Goal: Task Accomplishment & Management: Use online tool/utility

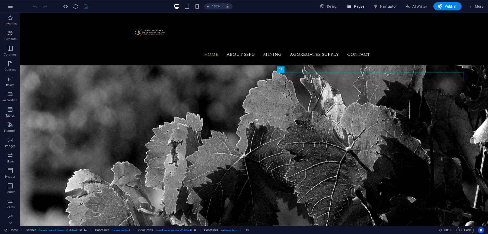
click at [364, 6] on span "Pages" at bounding box center [356, 6] width 18 height 5
click at [357, 6] on span "Pages" at bounding box center [356, 6] width 18 height 5
click at [352, 6] on icon "button" at bounding box center [349, 6] width 5 height 5
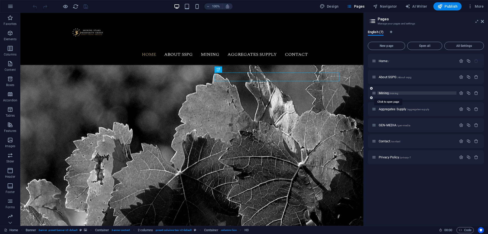
click at [385, 92] on span "Mining /mining" at bounding box center [389, 93] width 20 height 4
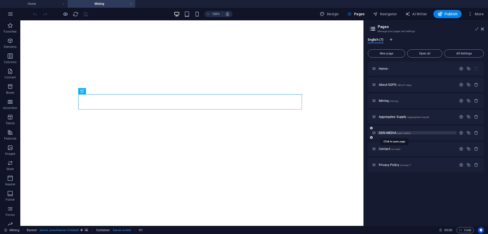
click at [392, 133] on span "GEN-MEDIA /gen-media" at bounding box center [395, 133] width 32 height 4
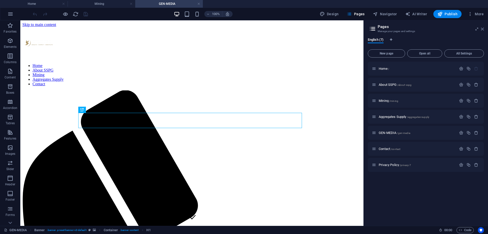
click at [483, 31] on link at bounding box center [482, 29] width 3 height 4
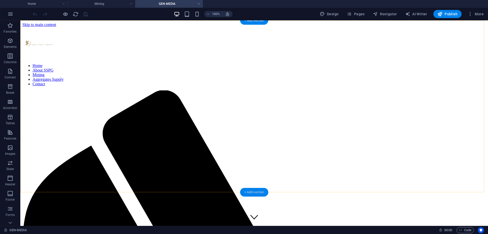
click at [253, 193] on div "+ Add section" at bounding box center [254, 192] width 28 height 9
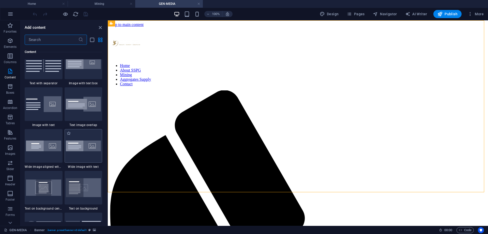
scroll to position [1042, 0]
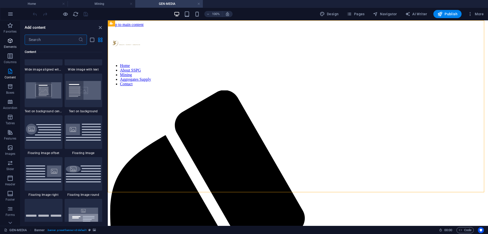
click at [14, 39] on span "Elements" at bounding box center [10, 44] width 20 height 12
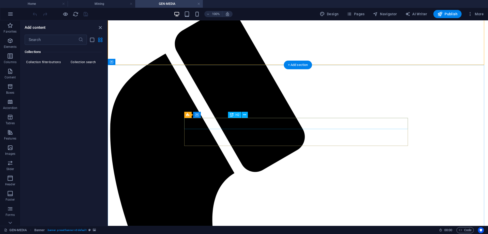
scroll to position [127, 0]
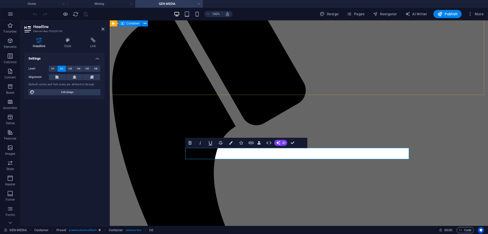
scroll to position [0, 0]
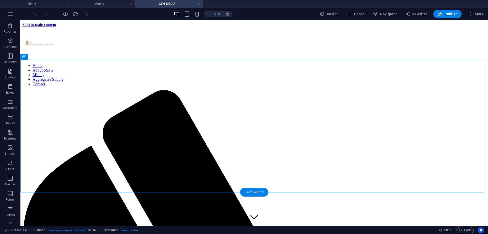
drag, startPoint x: 252, startPoint y: 191, endPoint x: 123, endPoint y: 174, distance: 129.9
click at [252, 191] on div "+ Add section" at bounding box center [254, 192] width 28 height 9
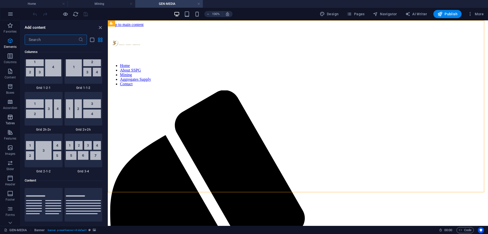
scroll to position [889, 0]
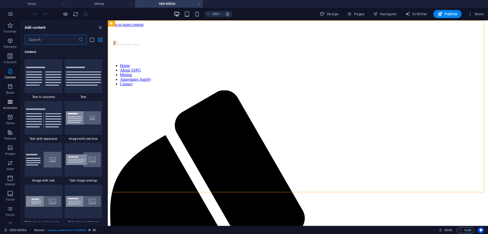
click at [14, 98] on button "Accordion" at bounding box center [10, 104] width 20 height 15
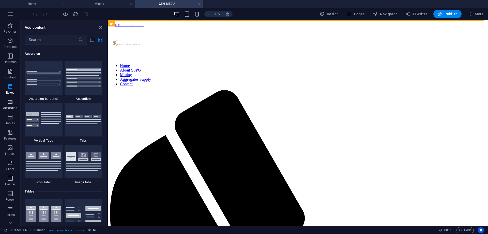
scroll to position [1623, 0]
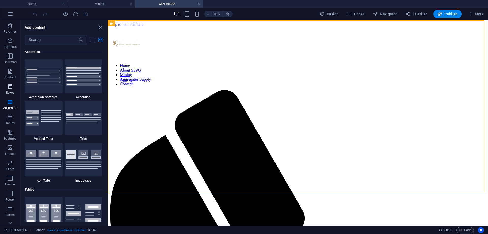
click at [13, 92] on p "Boxes" at bounding box center [10, 92] width 8 height 4
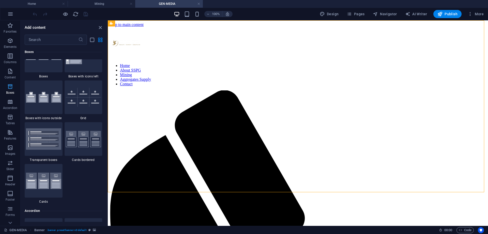
scroll to position [1402, 0]
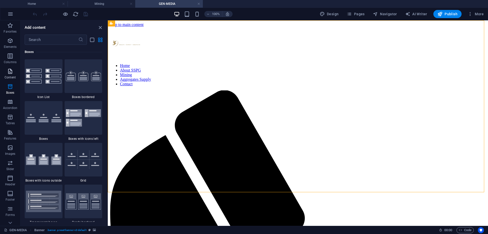
click at [7, 74] on span "Content" at bounding box center [10, 74] width 20 height 12
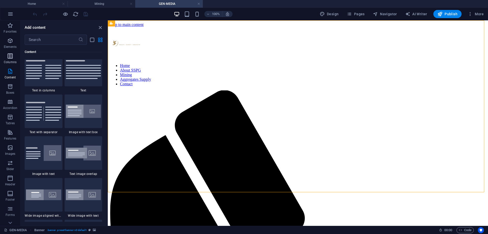
scroll to position [889, 0]
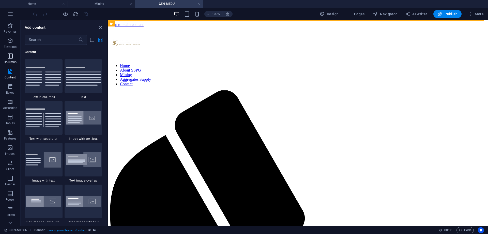
click at [10, 63] on p "Columns" at bounding box center [10, 62] width 13 height 4
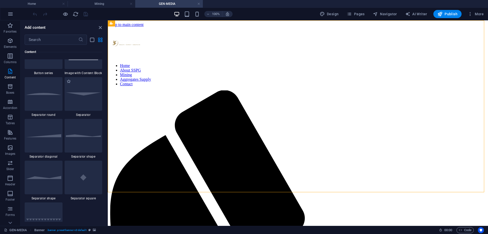
scroll to position [1243, 0]
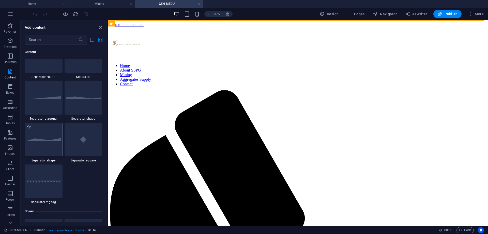
click at [55, 147] on div at bounding box center [44, 140] width 38 height 34
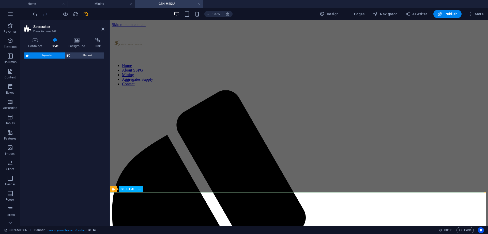
select select "polygon2"
select select "rem"
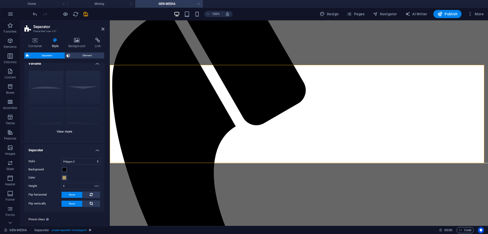
scroll to position [0, 0]
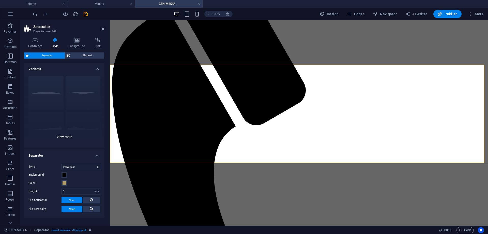
click at [67, 137] on div "Circle Default Diagonal Polygon 1 Polygon 2 Square Zigzag" at bounding box center [64, 110] width 80 height 76
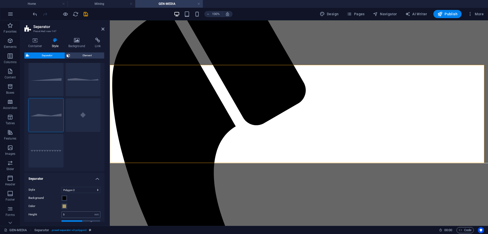
scroll to position [88, 0]
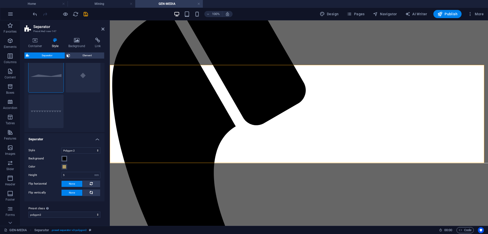
click at [63, 159] on span at bounding box center [64, 158] width 4 height 4
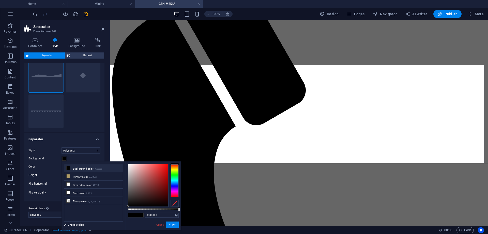
click at [50, 163] on div "Style Triangle Circle Diagonal Zigzag Polygon 1 Polygon 2 Square Background Col…" at bounding box center [64, 171] width 82 height 59
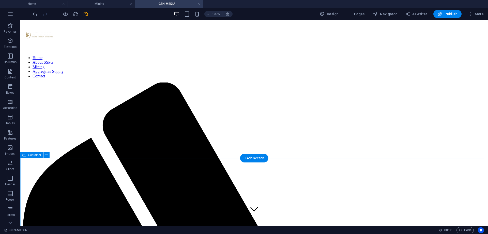
scroll to position [178, 0]
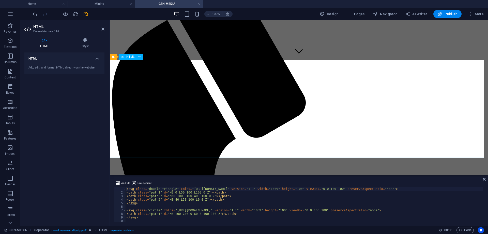
scroll to position [51, 0]
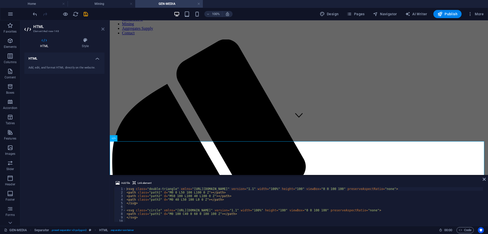
click at [104, 28] on icon at bounding box center [102, 29] width 3 height 4
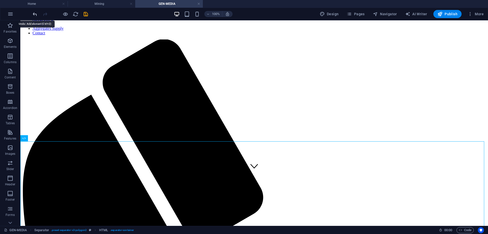
click at [35, 13] on icon "undo" at bounding box center [35, 14] width 6 height 6
click at [250, 142] on div "+ Add section" at bounding box center [254, 141] width 28 height 9
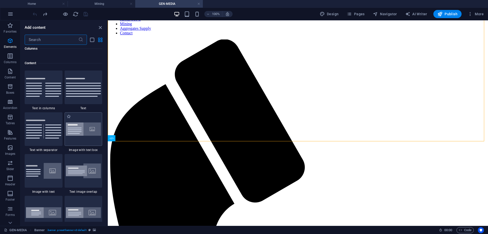
scroll to position [889, 0]
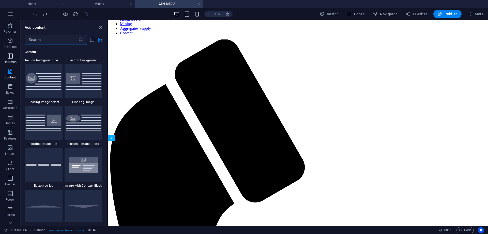
click at [11, 58] on icon "button" at bounding box center [10, 56] width 6 height 6
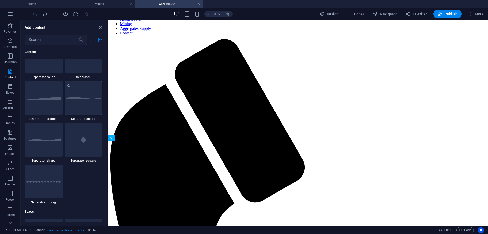
scroll to position [1192, 0]
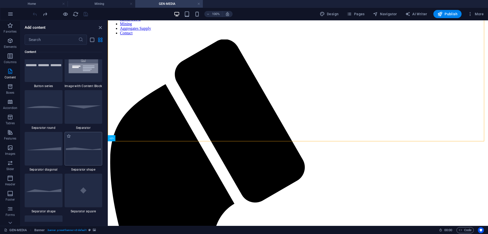
click at [86, 156] on div at bounding box center [84, 149] width 38 height 34
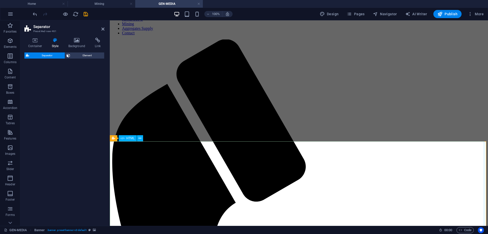
select select "polygon1"
select select "rem"
select select "preset-separator-v3-polygon1"
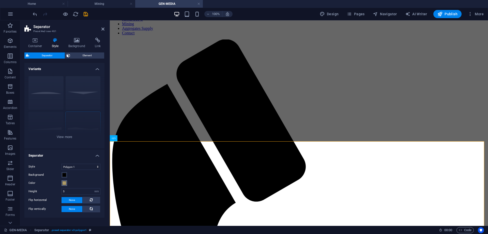
click at [64, 182] on span at bounding box center [64, 183] width 4 height 4
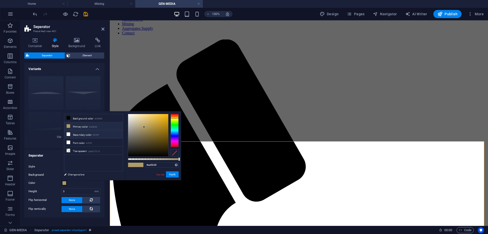
click at [71, 133] on li "Secondary color #ffffff" at bounding box center [93, 134] width 58 height 8
type input "#ffffff"
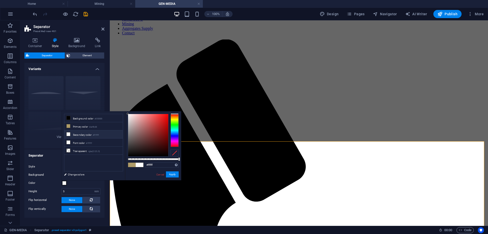
click at [48, 172] on label "Background" at bounding box center [44, 175] width 33 height 6
click at [62, 172] on button "Background" at bounding box center [65, 175] width 6 height 6
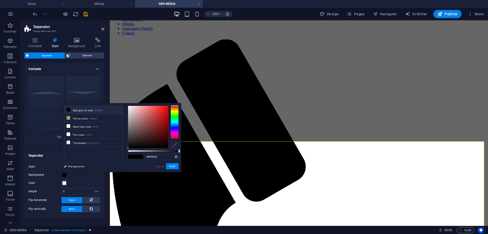
click at [64, 173] on span at bounding box center [64, 175] width 4 height 4
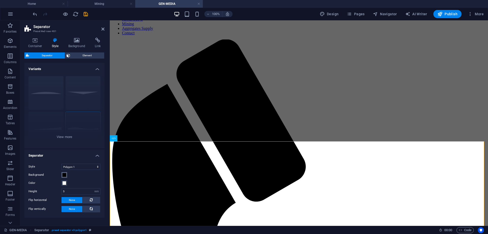
click at [64, 174] on span at bounding box center [64, 175] width 4 height 4
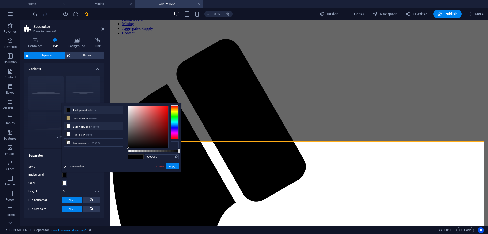
click at [72, 123] on li "Secondary color #ffffff" at bounding box center [93, 126] width 58 height 8
type input "#ffffff"
click at [173, 165] on button "Apply" at bounding box center [172, 166] width 13 height 6
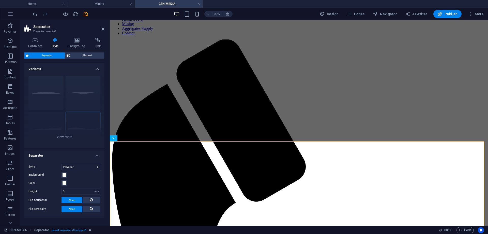
scroll to position [16, 0]
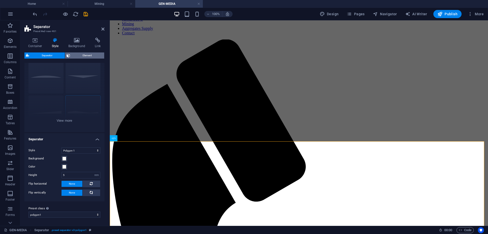
click at [81, 56] on span "Element" at bounding box center [87, 55] width 31 height 6
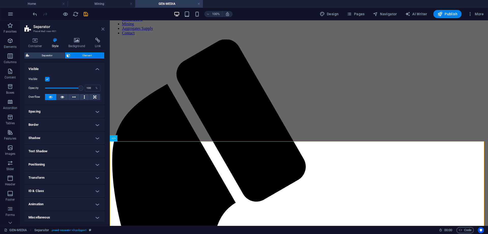
click at [103, 29] on icon at bounding box center [102, 29] width 3 height 4
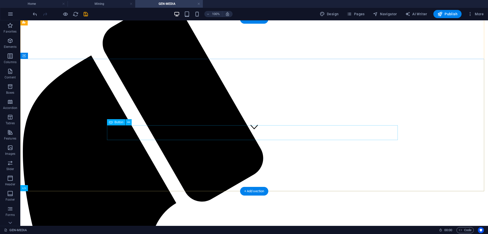
scroll to position [127, 0]
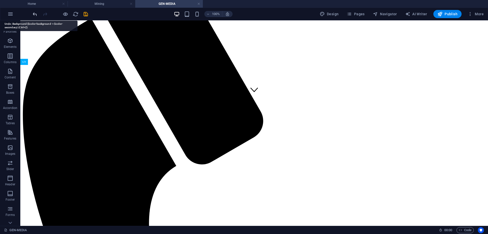
click at [37, 14] on icon "undo" at bounding box center [35, 14] width 6 height 6
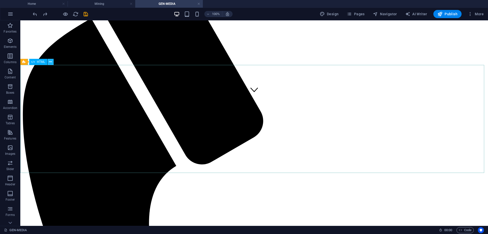
click at [51, 64] on icon at bounding box center [50, 61] width 3 height 5
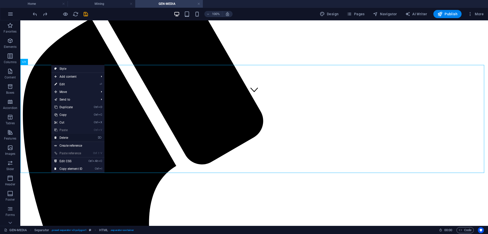
click at [70, 136] on link "⌦ Delete" at bounding box center [68, 138] width 34 height 8
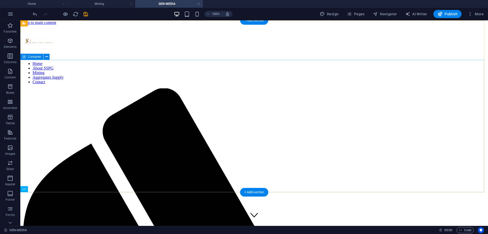
scroll to position [0, 0]
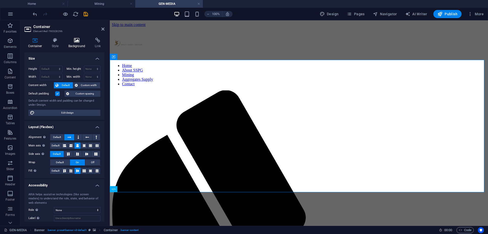
click at [76, 43] on h4 "Background" at bounding box center [78, 43] width 27 height 11
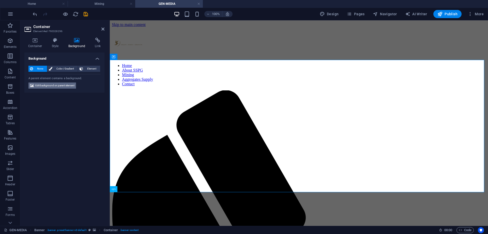
click at [65, 87] on span "Edit background on parent element" at bounding box center [54, 85] width 39 height 6
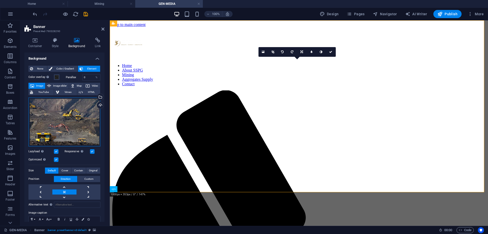
click at [69, 107] on div "Drag files here, click to choose files or select files from Files or our free s…" at bounding box center [64, 121] width 72 height 49
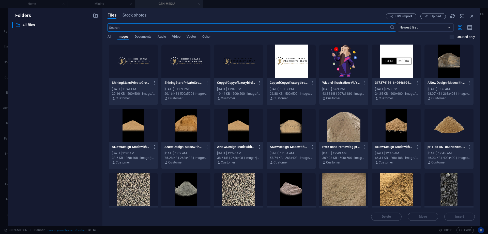
click at [398, 69] on div at bounding box center [396, 60] width 49 height 33
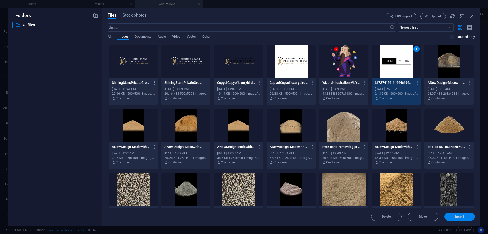
click at [452, 212] on button "Insert" at bounding box center [459, 216] width 31 height 8
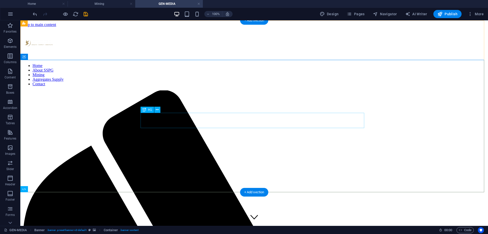
click at [157, 111] on icon at bounding box center [157, 109] width 3 height 5
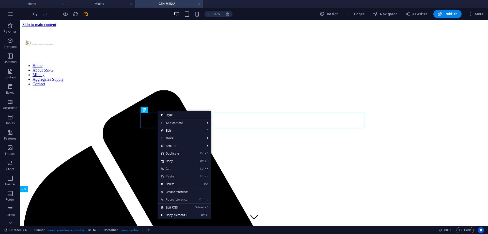
click at [179, 114] on link "Style" at bounding box center [184, 115] width 53 height 8
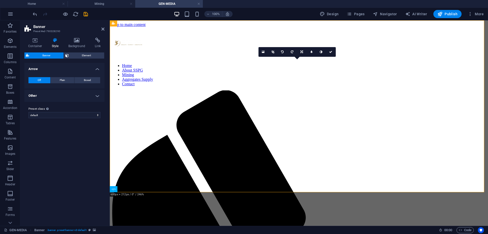
click at [72, 60] on div "Banner Element Layout How this element expands within the layout (Flexbox). Siz…" at bounding box center [64, 136] width 80 height 169
click at [73, 58] on div "Banner Element" at bounding box center [64, 55] width 80 height 6
click at [74, 54] on span "Element" at bounding box center [86, 55] width 33 height 6
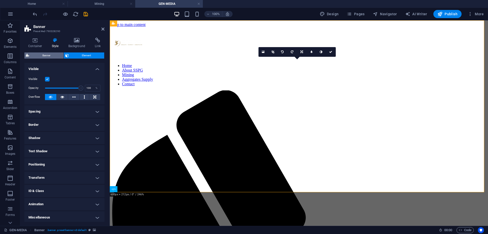
click at [53, 53] on span "Banner" at bounding box center [46, 55] width 31 height 6
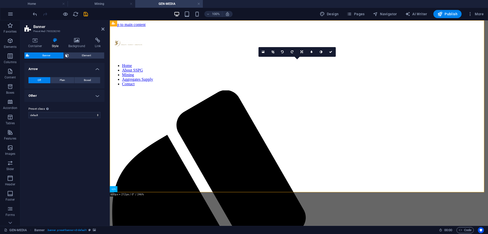
click at [96, 97] on h4 "Other" at bounding box center [64, 95] width 80 height 12
click at [96, 97] on h4 "Other" at bounding box center [64, 93] width 80 height 9
click at [85, 56] on span "Element" at bounding box center [86, 55] width 33 height 6
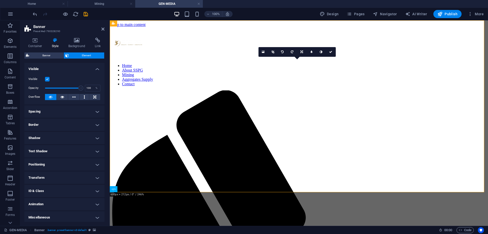
scroll to position [2, 0]
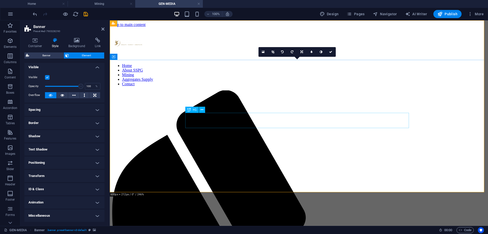
click at [203, 109] on icon at bounding box center [202, 109] width 3 height 5
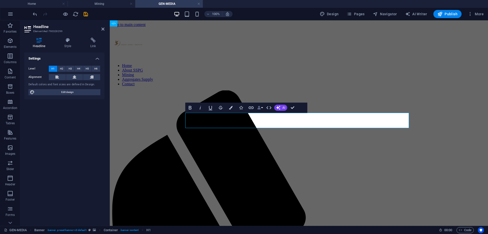
click at [261, 109] on button "Data Bindings" at bounding box center [259, 107] width 7 height 10
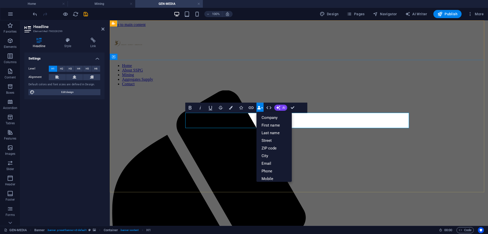
click at [260, 107] on icon "button" at bounding box center [259, 108] width 4 height 4
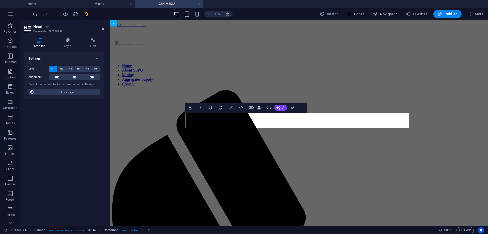
click at [231, 109] on icon "button" at bounding box center [231, 108] width 4 height 4
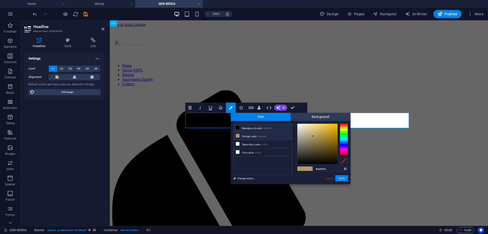
click at [236, 128] on icon at bounding box center [238, 128] width 4 height 4
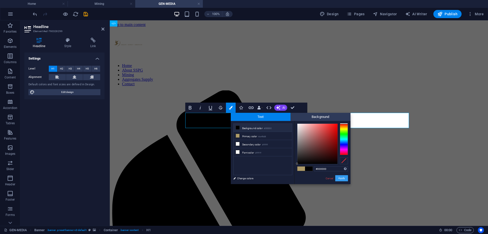
click at [339, 178] on button "Apply" at bounding box center [341, 178] width 13 height 6
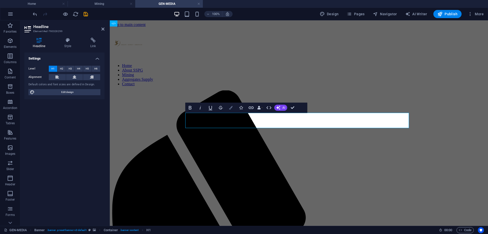
click at [232, 110] on button "Colors" at bounding box center [231, 107] width 10 height 10
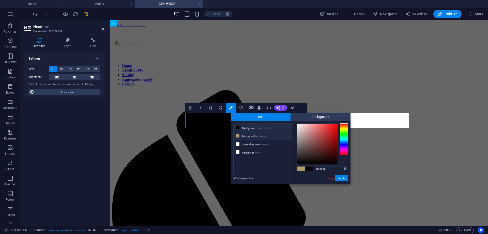
click at [243, 136] on li "Primary color #ae9b68" at bounding box center [263, 136] width 58 height 8
type input "#ae9b68"
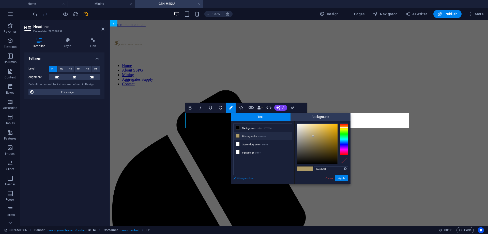
click at [236, 176] on link "Change colors" at bounding box center [260, 178] width 59 height 6
select select "px"
select select "300"
select select "px"
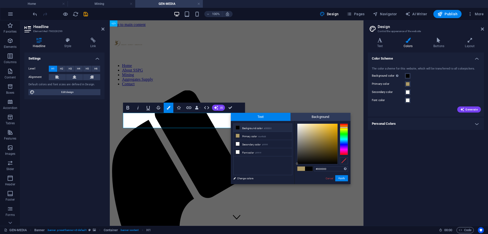
drag, startPoint x: 309, startPoint y: 151, endPoint x: 295, endPoint y: 167, distance: 20.9
click at [295, 167] on div "#000000 Supported formats #0852ed rgb(8, 82, 237) rgba(8, 82, 237, 90%) hsv(221…" at bounding box center [322, 189] width 56 height 137
click at [252, 143] on li "Secondary color #ffffff" at bounding box center [263, 144] width 58 height 8
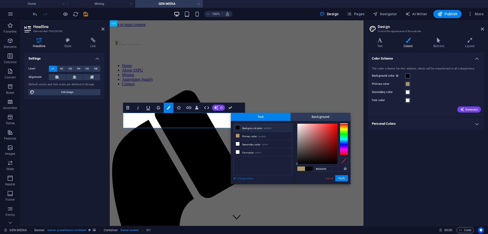
click at [257, 181] on link "Change colors" at bounding box center [260, 178] width 59 height 6
click at [298, 163] on div at bounding box center [298, 163] width 2 height 2
click at [253, 145] on li "Secondary color #ffffff" at bounding box center [263, 144] width 58 height 8
click at [276, 136] on li "Primary color #ae9b68" at bounding box center [263, 136] width 58 height 8
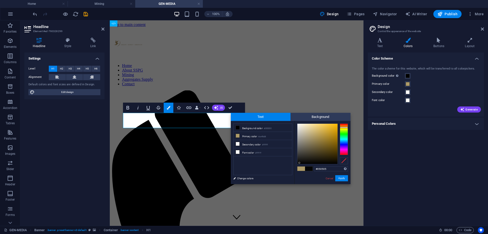
click at [299, 163] on div at bounding box center [317, 144] width 40 height 40
click at [298, 163] on div at bounding box center [317, 144] width 40 height 40
type input "#000000"
click at [297, 163] on div at bounding box center [317, 144] width 40 height 40
click at [341, 179] on button "Apply" at bounding box center [341, 178] width 13 height 6
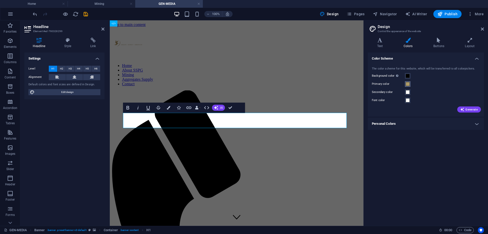
click at [405, 87] on button "Primary color" at bounding box center [408, 84] width 6 height 6
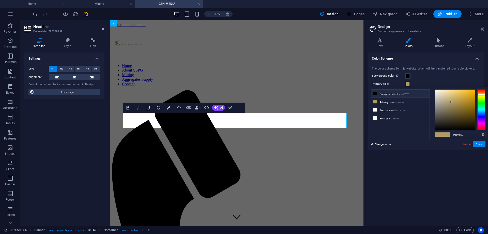
click at [391, 96] on li "Background color #000000" at bounding box center [400, 93] width 58 height 8
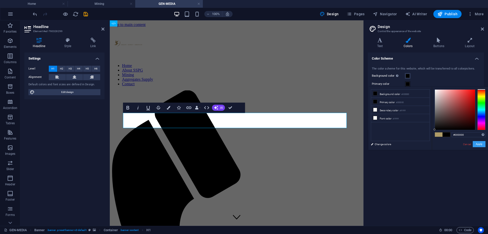
click at [481, 144] on button "Apply" at bounding box center [479, 144] width 13 height 6
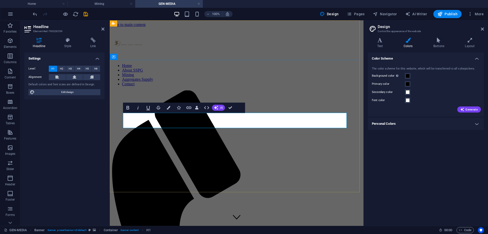
click at [482, 30] on icon at bounding box center [482, 29] width 3 height 4
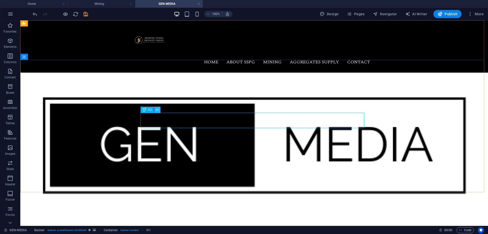
click at [158, 111] on icon at bounding box center [157, 109] width 3 height 5
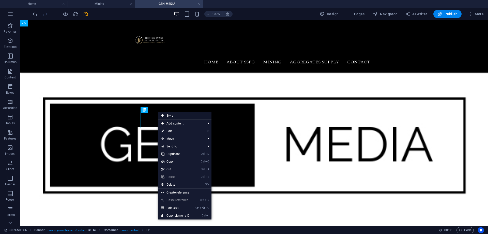
click at [200, 115] on link "Style" at bounding box center [184, 116] width 53 height 8
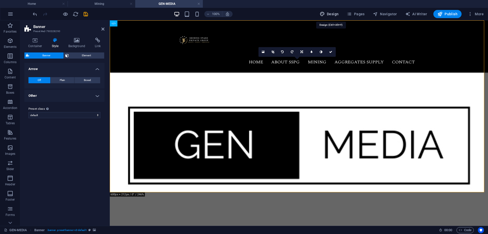
click at [338, 18] on button "Design" at bounding box center [329, 14] width 23 height 8
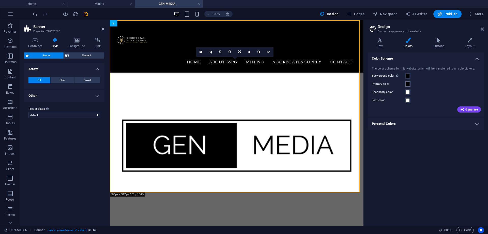
click at [406, 85] on span at bounding box center [408, 84] width 4 height 4
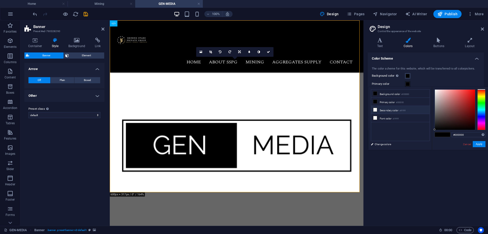
click at [385, 108] on li "Secondary color #ffffff" at bounding box center [400, 110] width 58 height 8
type input "#ffffff"
click at [478, 145] on button "Apply" at bounding box center [479, 144] width 13 height 6
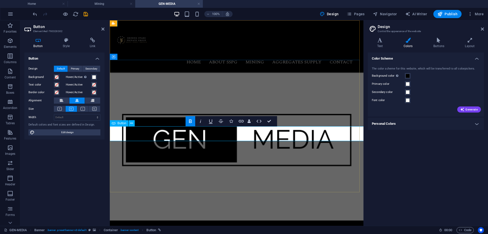
click at [408, 147] on div "Color Scheme The color scheme for this website, which will be transferred to al…" at bounding box center [426, 136] width 116 height 169
click at [483, 29] on icon at bounding box center [482, 29] width 3 height 4
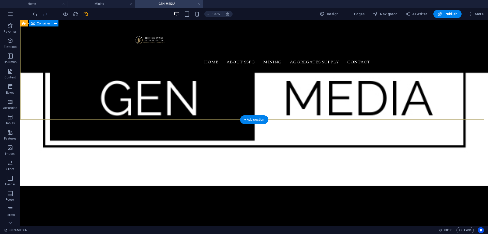
scroll to position [0, 0]
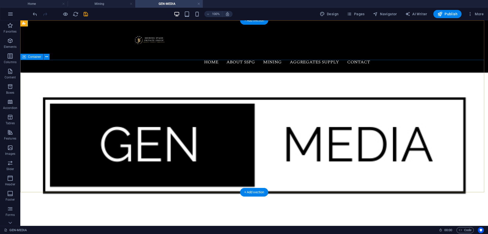
click at [47, 57] on icon at bounding box center [46, 56] width 3 height 5
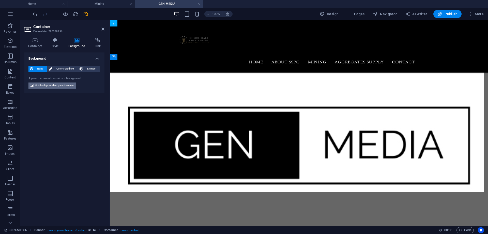
click at [69, 83] on span "Edit background on parent element" at bounding box center [54, 85] width 39 height 6
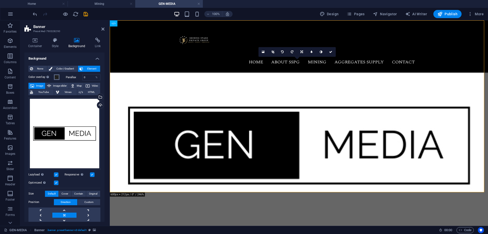
click at [55, 77] on span at bounding box center [57, 77] width 4 height 4
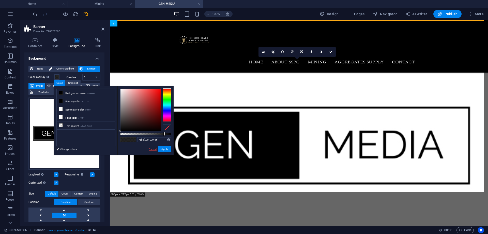
click at [154, 147] on link "Cancel" at bounding box center [152, 149] width 9 height 4
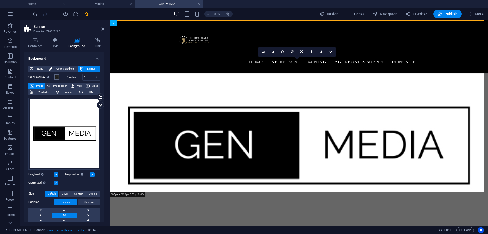
click at [57, 79] on span at bounding box center [57, 77] width 4 height 4
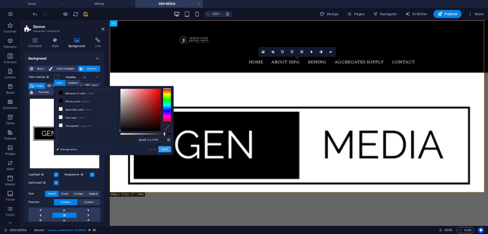
click at [166, 149] on button "Apply" at bounding box center [164, 149] width 13 height 6
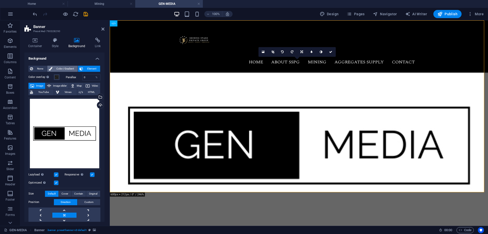
click at [67, 70] on span "Color / Gradient" at bounding box center [65, 69] width 22 height 6
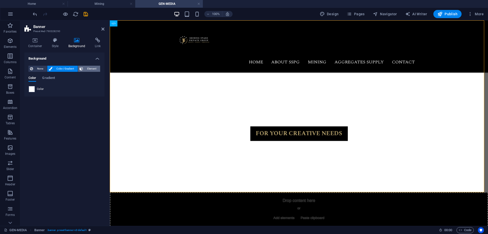
click at [86, 70] on span "Element" at bounding box center [92, 69] width 14 height 6
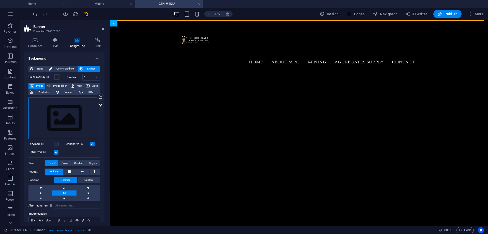
click at [82, 102] on div "Drag files here, click to choose files or select files from Files or our free s…" at bounding box center [64, 118] width 72 height 42
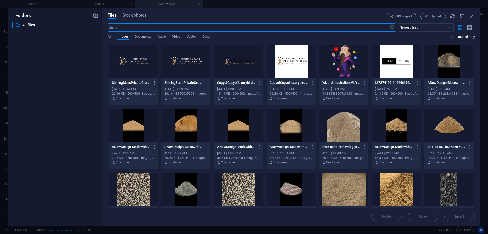
click at [397, 67] on div at bounding box center [396, 60] width 49 height 33
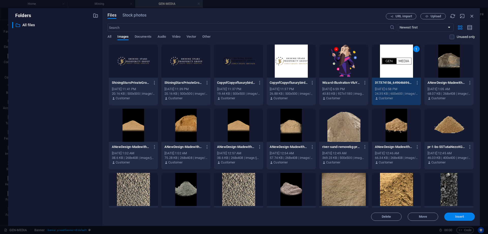
click at [450, 215] on span "Insert" at bounding box center [459, 216] width 26 height 3
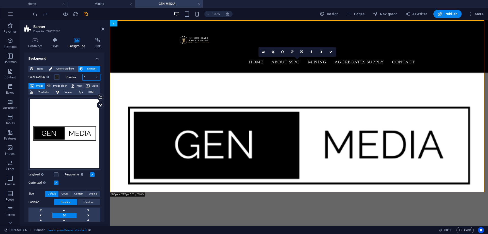
click at [86, 78] on input "0" at bounding box center [92, 77] width 18 height 6
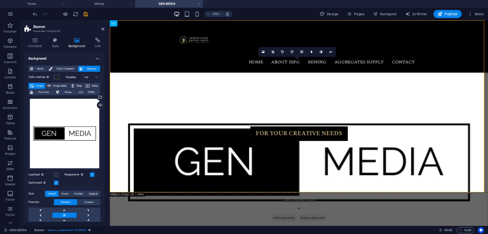
click at [88, 180] on div "Optimized Images are compressed to improve page speed." at bounding box center [64, 182] width 72 height 6
click at [89, 142] on div "Drag files here, click to choose files or select files from Files or our free s…" at bounding box center [64, 133] width 72 height 72
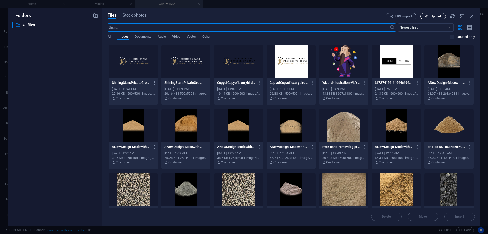
click at [429, 16] on span "Upload" at bounding box center [433, 16] width 21 height 3
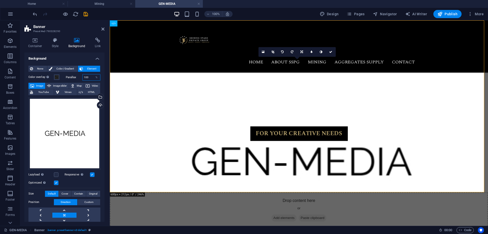
click at [91, 77] on input "100" at bounding box center [92, 77] width 18 height 6
type input "0"
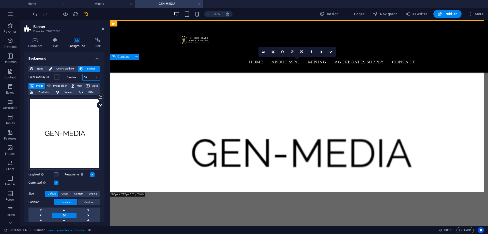
type input "50"
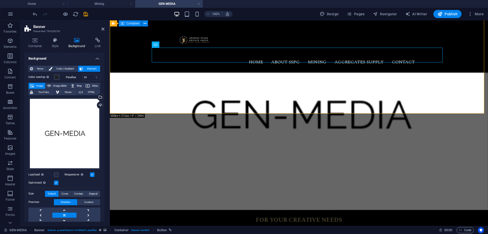
scroll to position [127, 0]
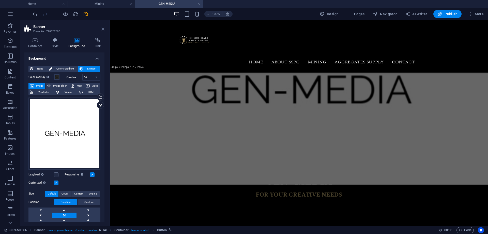
click at [102, 28] on icon at bounding box center [102, 29] width 3 height 4
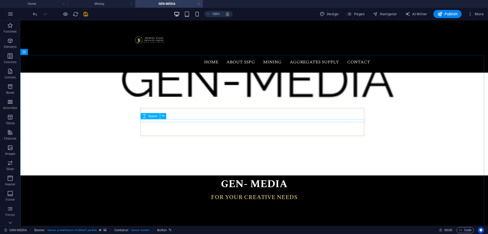
scroll to position [178, 0]
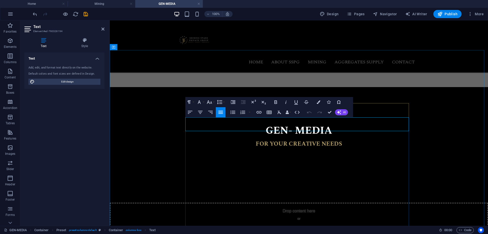
scroll to position [4817, 1]
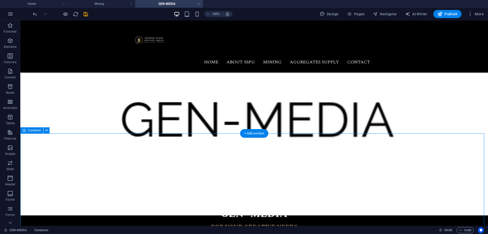
scroll to position [127, 0]
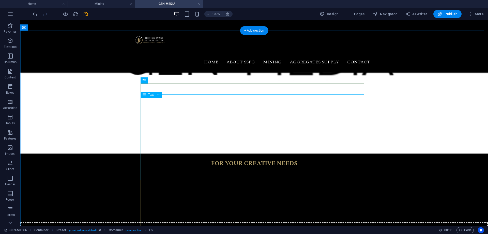
scroll to position [203, 0]
